Goal: Task Accomplishment & Management: Manage account settings

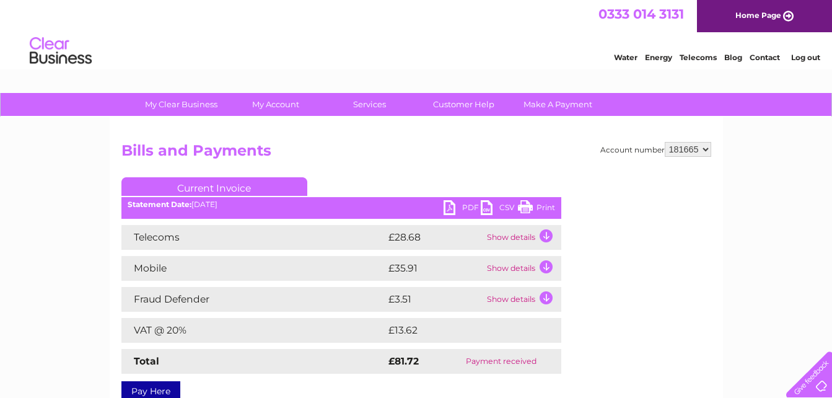
click at [525, 207] on link "Print" at bounding box center [536, 209] width 37 height 18
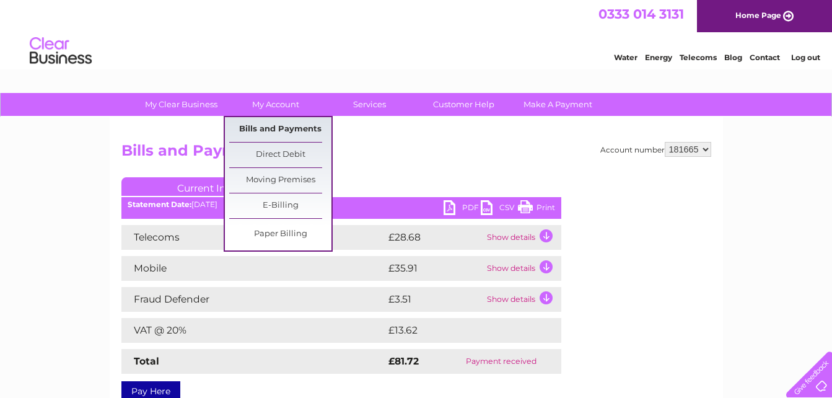
click at [292, 130] on link "Bills and Payments" at bounding box center [280, 129] width 102 height 25
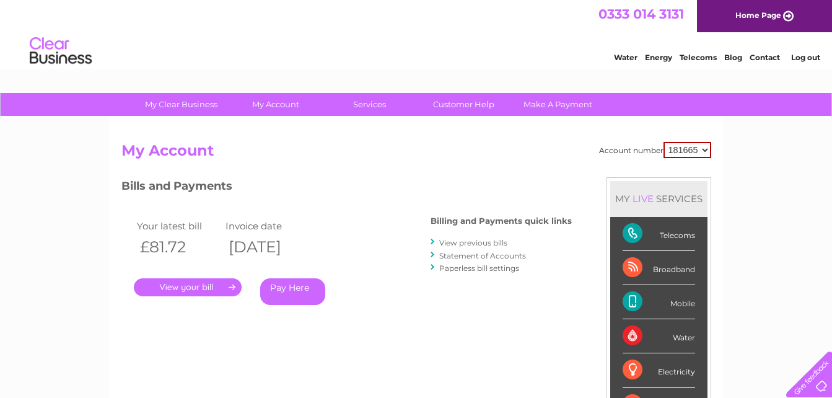
click at [231, 284] on link "." at bounding box center [188, 287] width 108 height 18
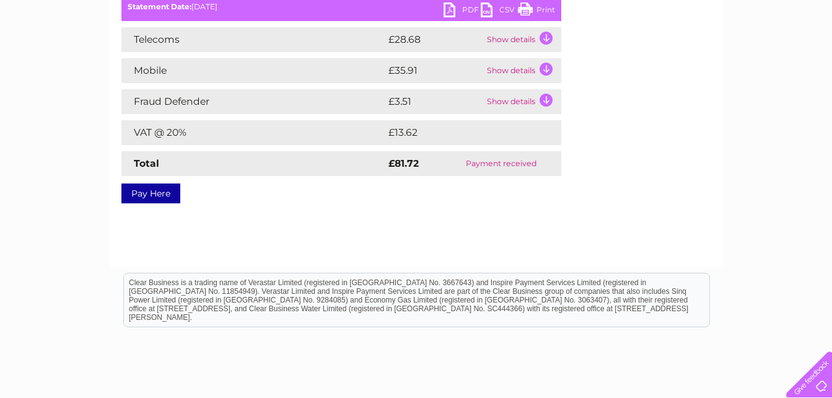
scroll to position [222, 0]
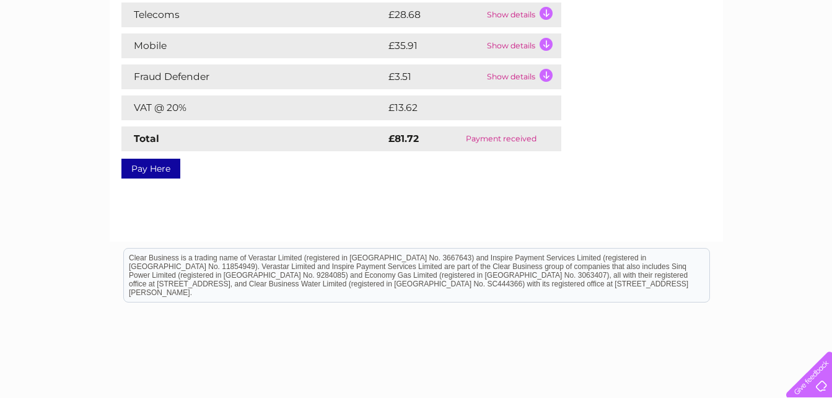
click at [550, 11] on td "Show details" at bounding box center [522, 14] width 77 height 25
